Goal: Task Accomplishment & Management: Use online tool/utility

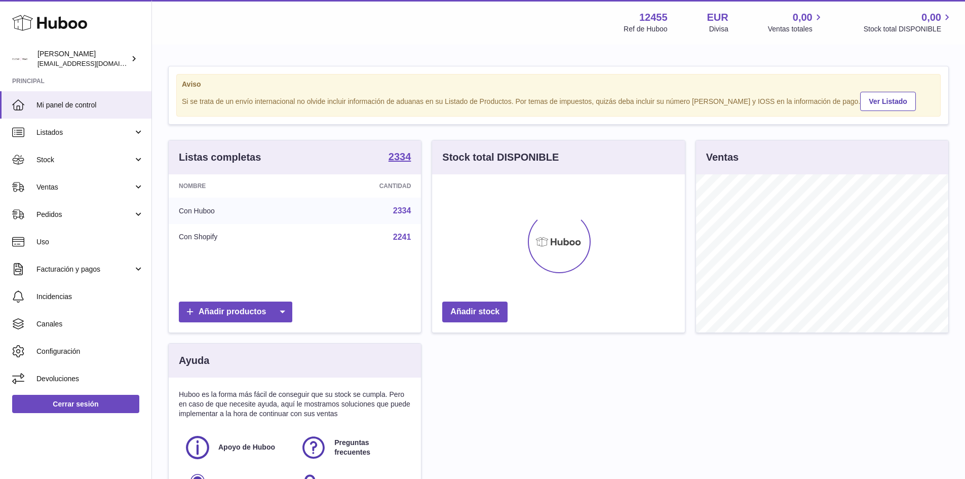
scroll to position [158, 253]
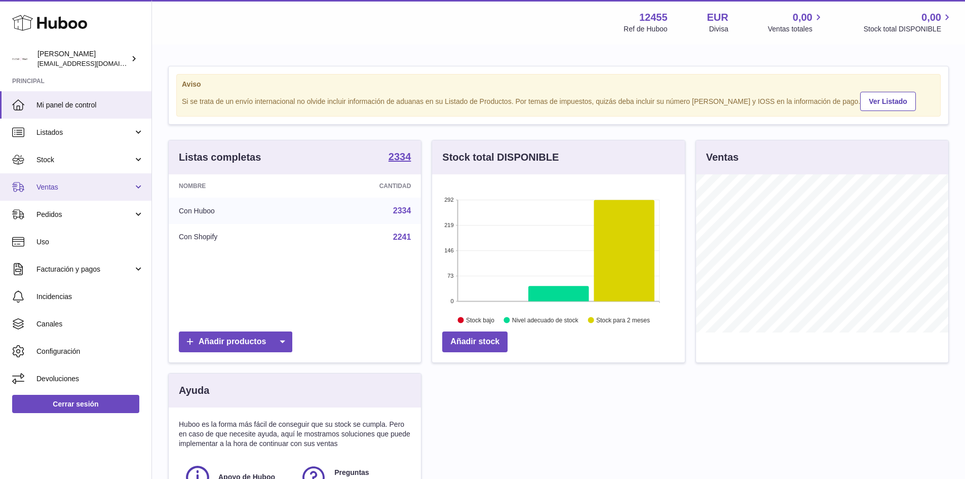
click at [138, 185] on link "Ventas" at bounding box center [75, 186] width 151 height 27
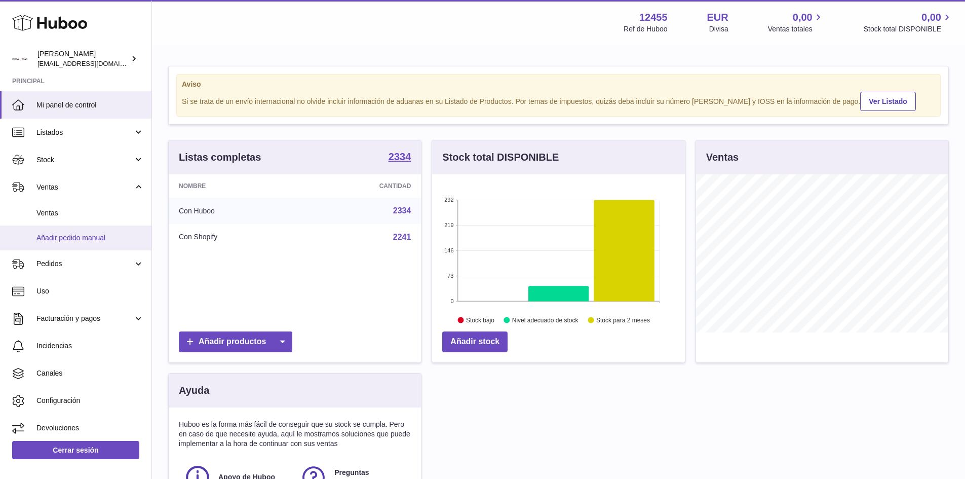
click at [75, 239] on span "Añadir pedido manual" at bounding box center [89, 238] width 107 height 10
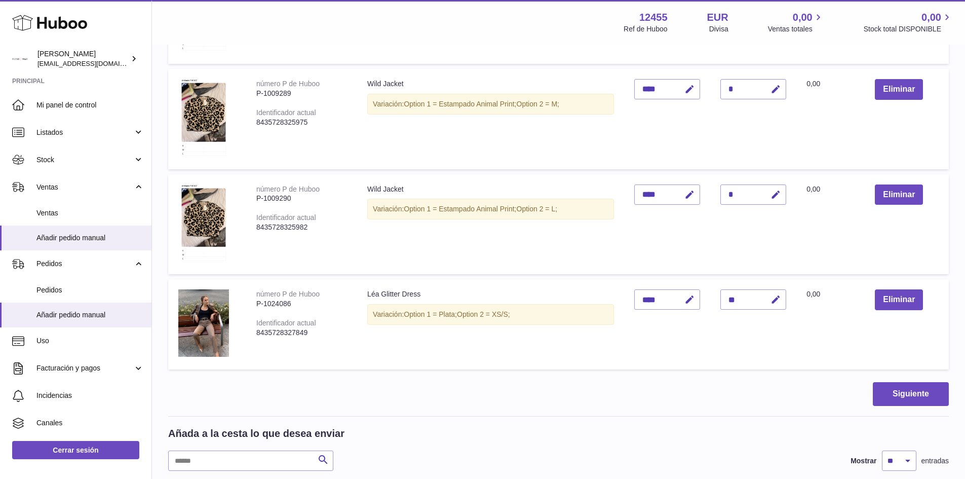
scroll to position [253, 0]
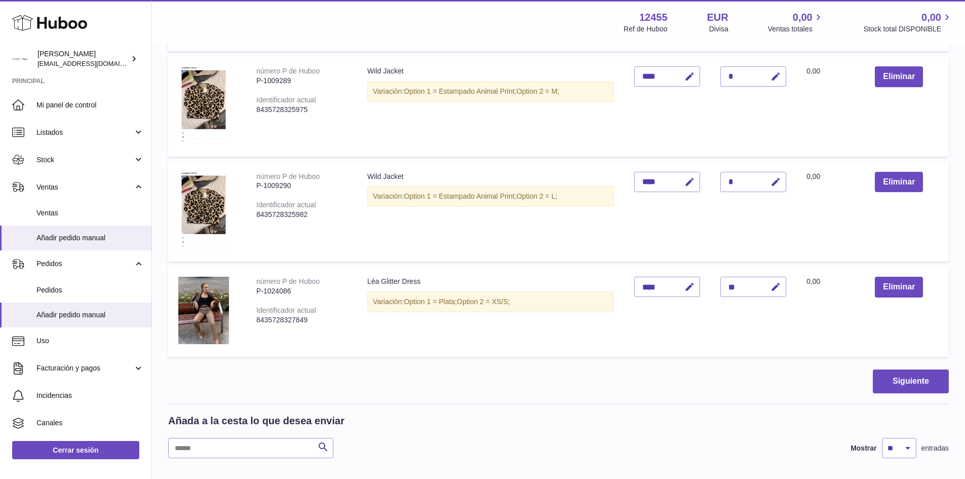
click at [255, 436] on div "Añada a la cesta lo que desea enviar Buscar Mostrar ** ** ** *** entradas" at bounding box center [558, 436] width 780 height 44
click at [255, 445] on input "text" at bounding box center [250, 448] width 165 height 20
click at [240, 424] on h2 "Añada a la cesta lo que desea enviar" at bounding box center [256, 421] width 176 height 14
click at [240, 443] on input "text" at bounding box center [250, 448] width 165 height 20
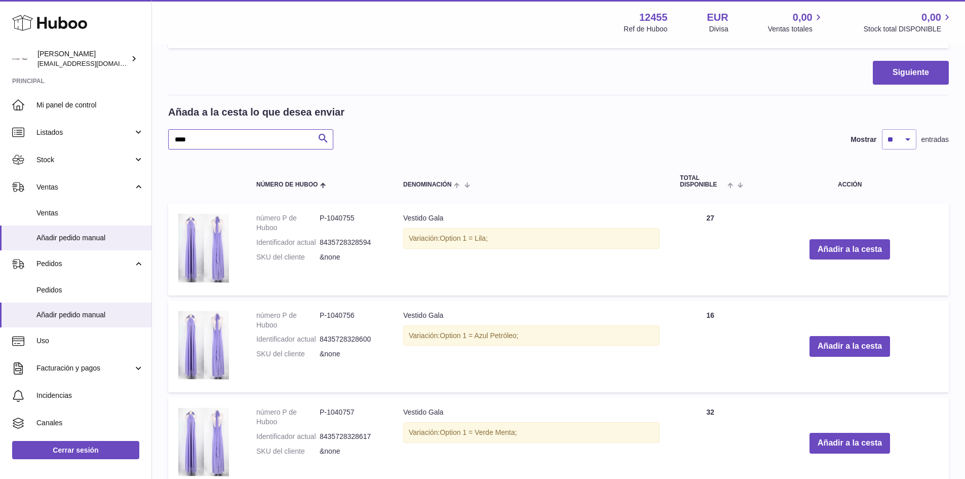
scroll to position [681, 0]
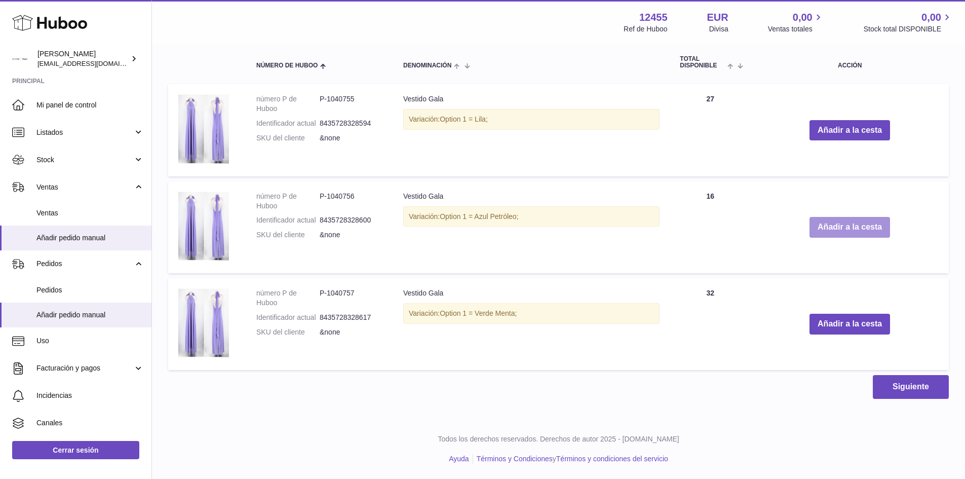
type input "****"
click at [842, 227] on button "Añadir a la cesta" at bounding box center [849, 227] width 81 height 21
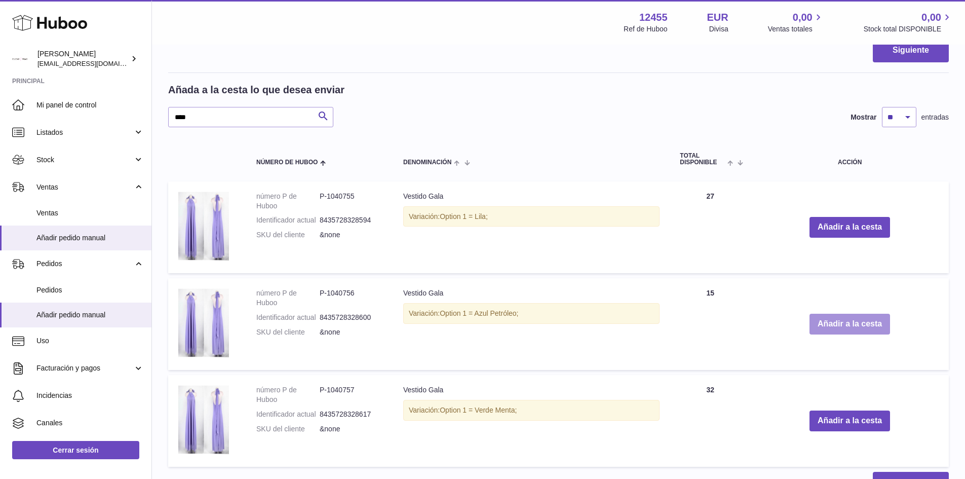
scroll to position [777, 0]
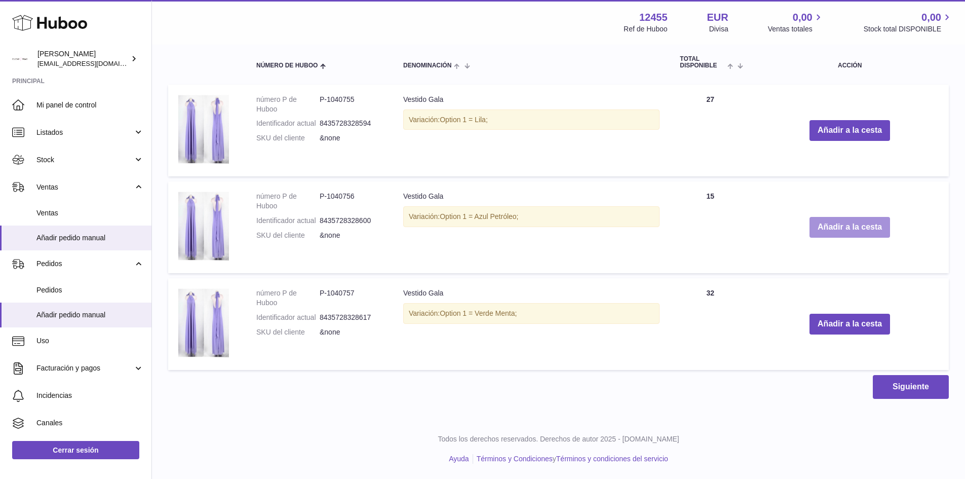
click at [842, 227] on button "Añadir a la cesta" at bounding box center [849, 227] width 81 height 21
click at [841, 227] on button "Añadir a la cesta" at bounding box center [849, 227] width 81 height 21
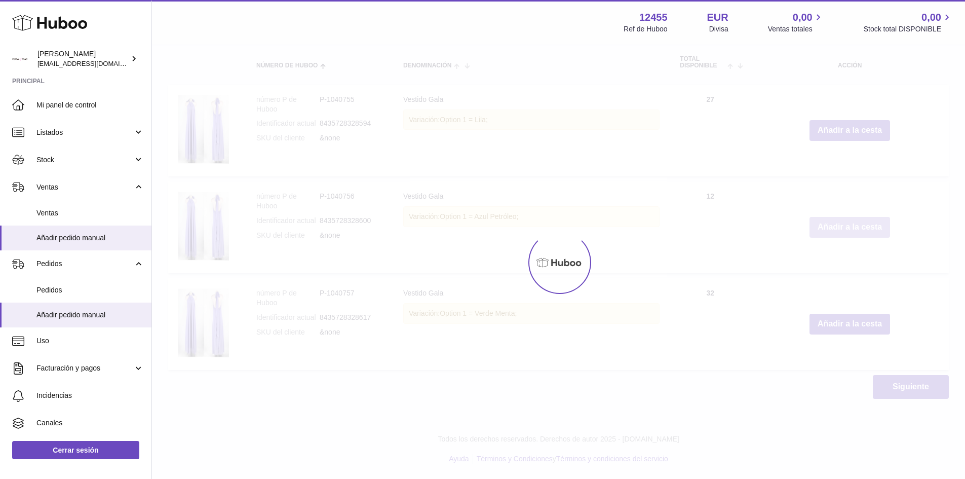
type input "*"
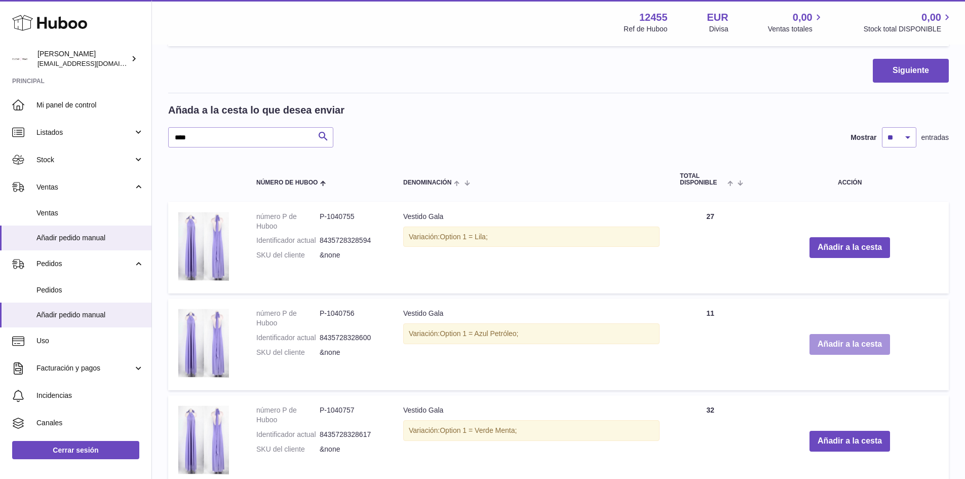
scroll to position [676, 0]
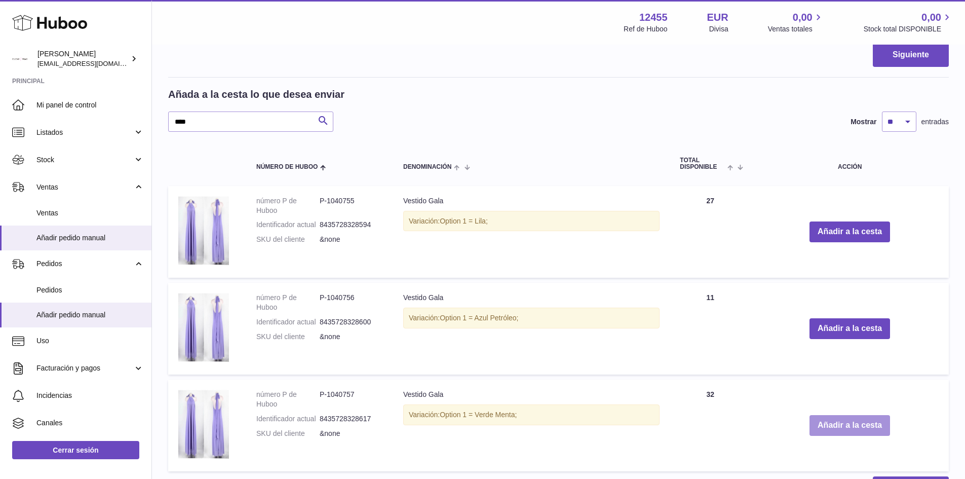
click at [857, 423] on button "Añadir a la cesta" at bounding box center [849, 425] width 81 height 21
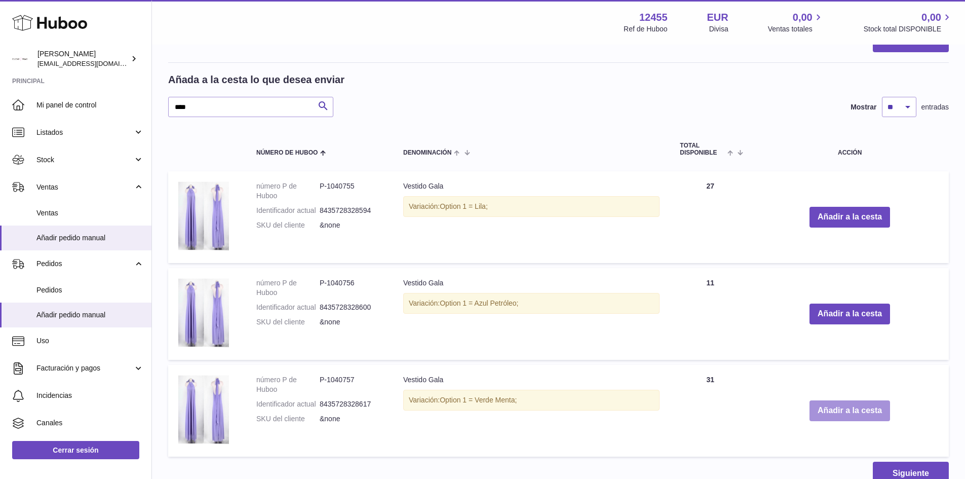
scroll to position [874, 0]
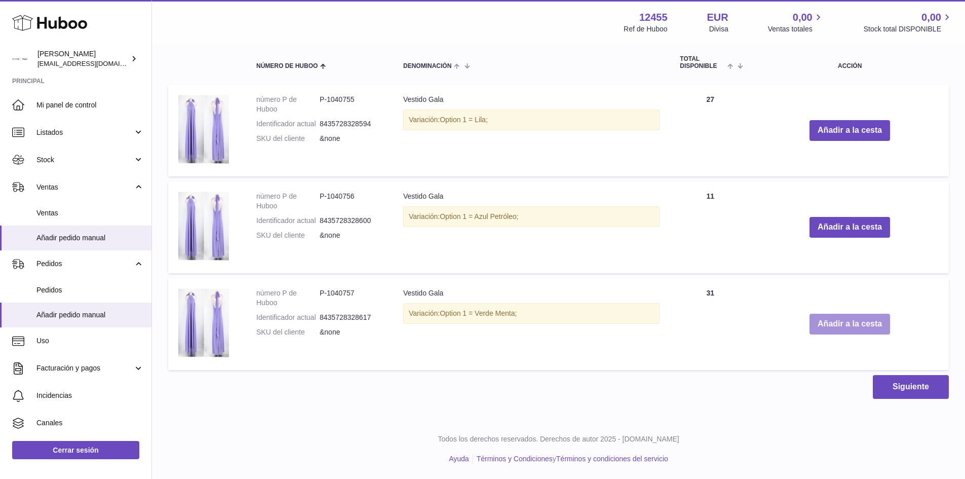
click at [848, 332] on button "Añadir a la cesta" at bounding box center [849, 323] width 81 height 21
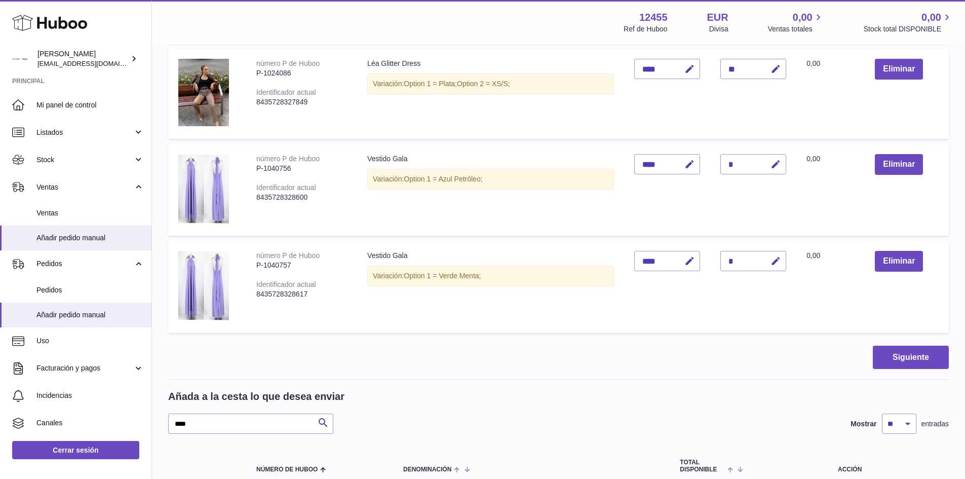
scroll to position [469, 0]
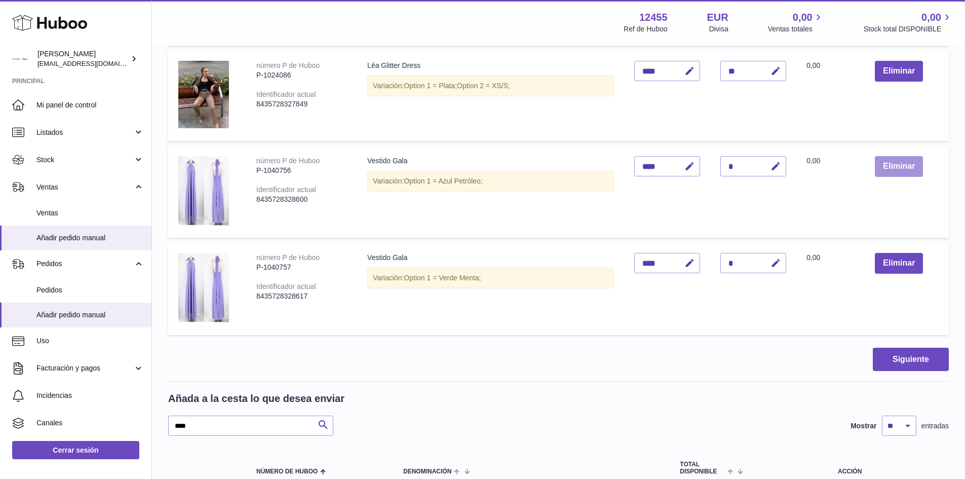
click at [899, 166] on button "Eliminar" at bounding box center [899, 166] width 48 height 21
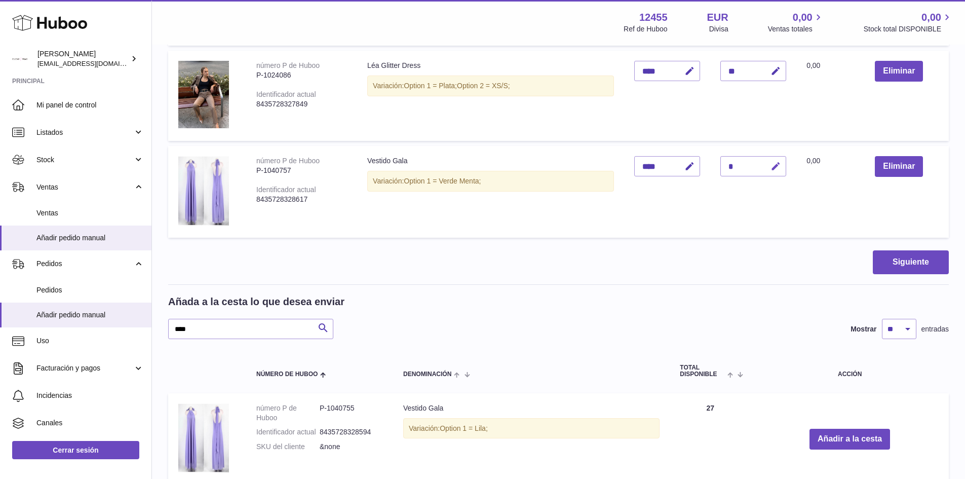
click at [775, 166] on icon "button" at bounding box center [775, 166] width 11 height 11
click at [741, 167] on input "*" at bounding box center [753, 166] width 66 height 20
type input "*"
click at [774, 164] on icon "submit" at bounding box center [775, 166] width 9 height 9
